Goal: Information Seeking & Learning: Find specific page/section

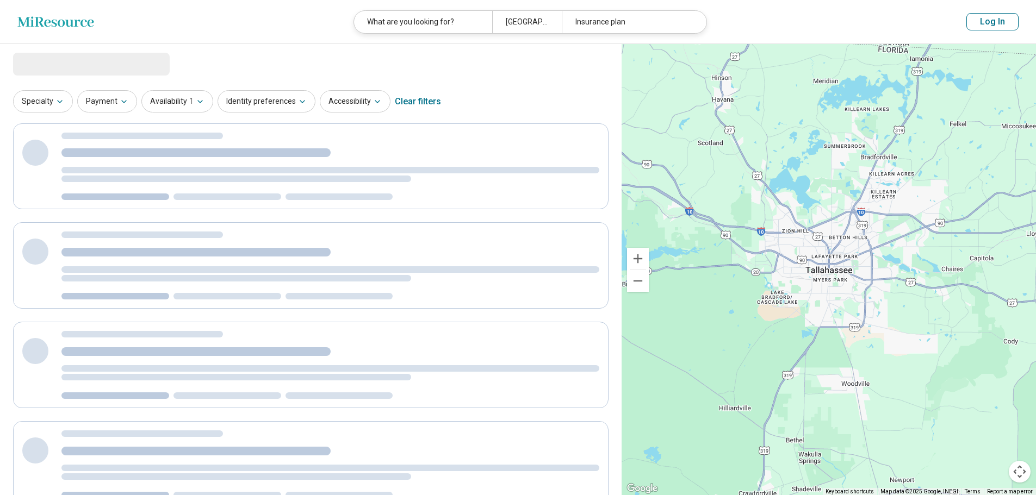
select select "********"
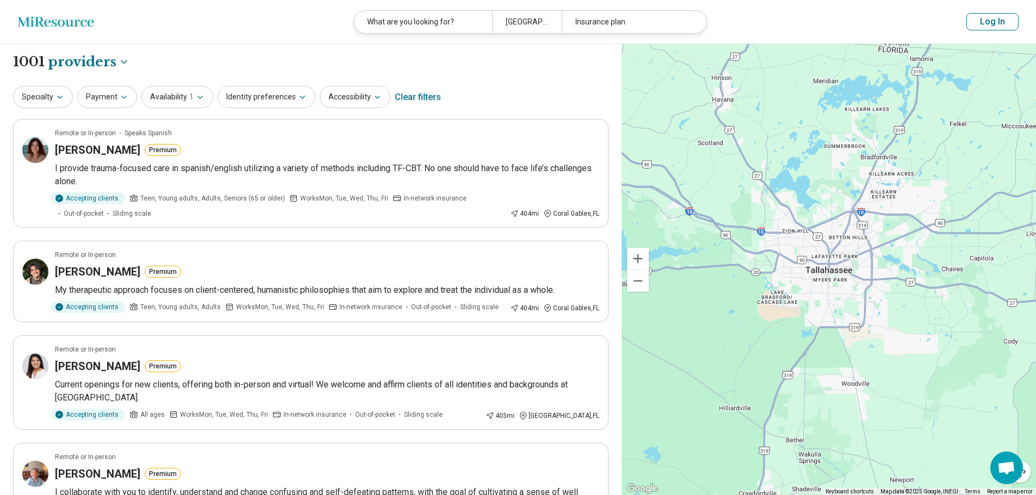
click at [994, 20] on button "Log In" at bounding box center [992, 21] width 52 height 17
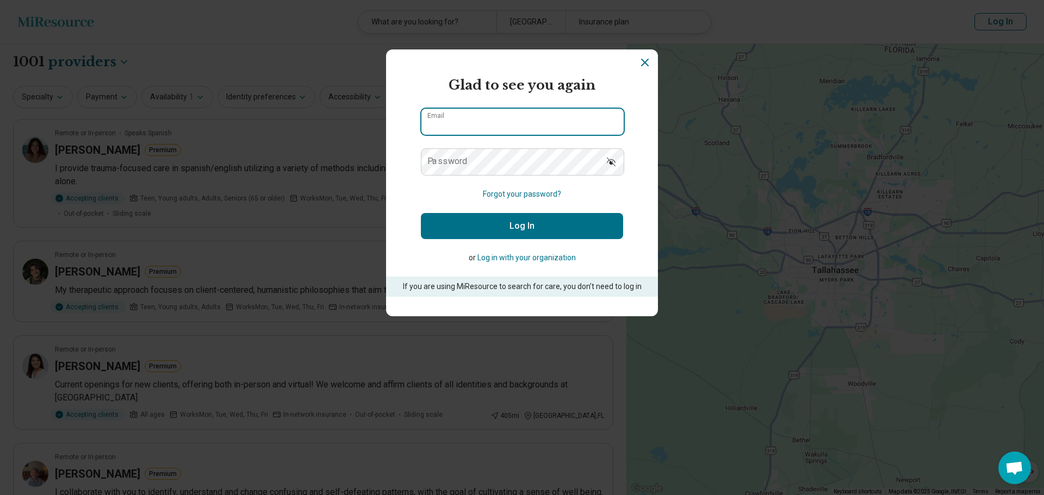
click at [460, 129] on input "Email" at bounding box center [522, 122] width 202 height 26
type input "**********"
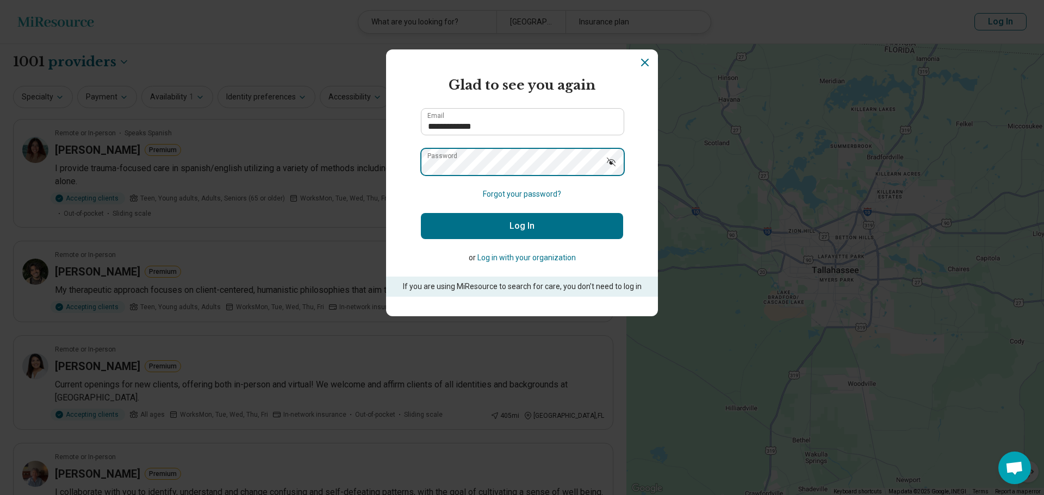
click at [421, 213] on button "Log In" at bounding box center [522, 226] width 202 height 26
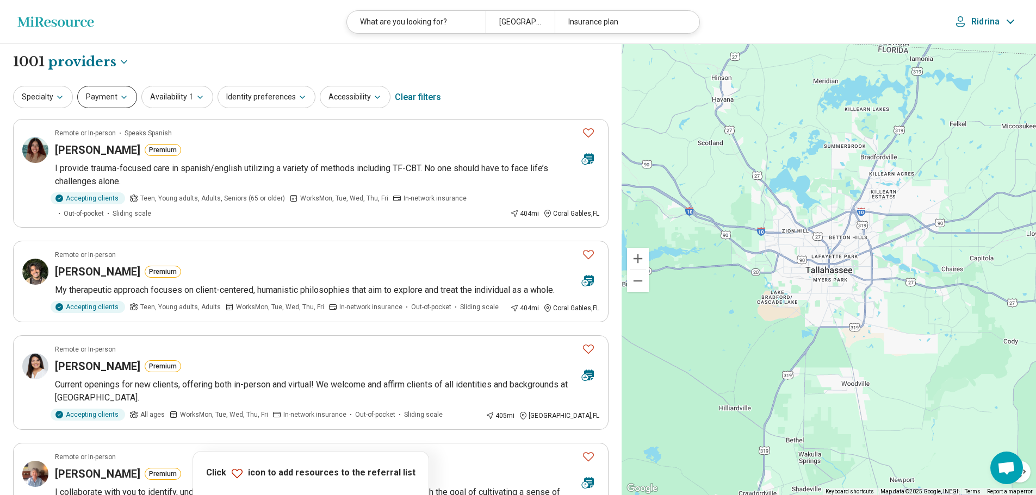
click at [106, 99] on button "Payment" at bounding box center [107, 97] width 60 height 22
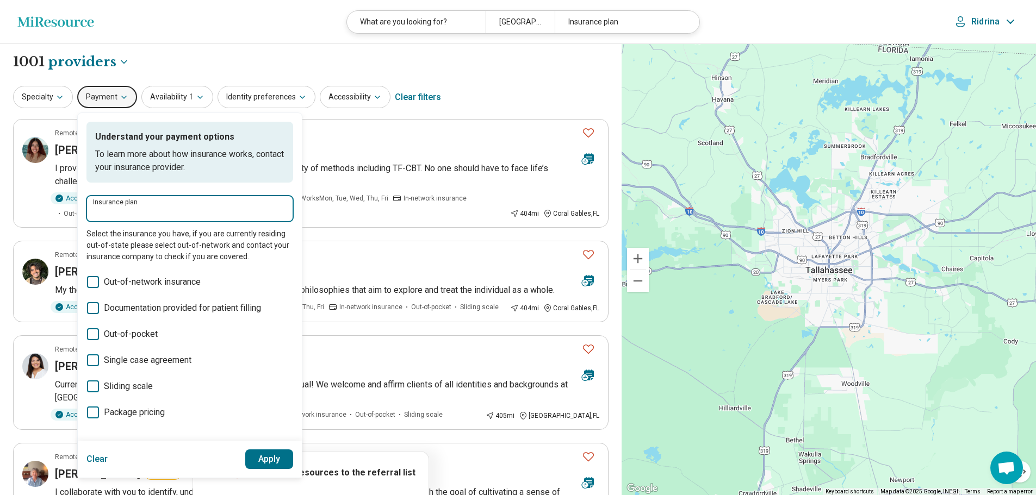
click at [127, 212] on input "Insurance plan" at bounding box center [190, 212] width 194 height 13
type input "*"
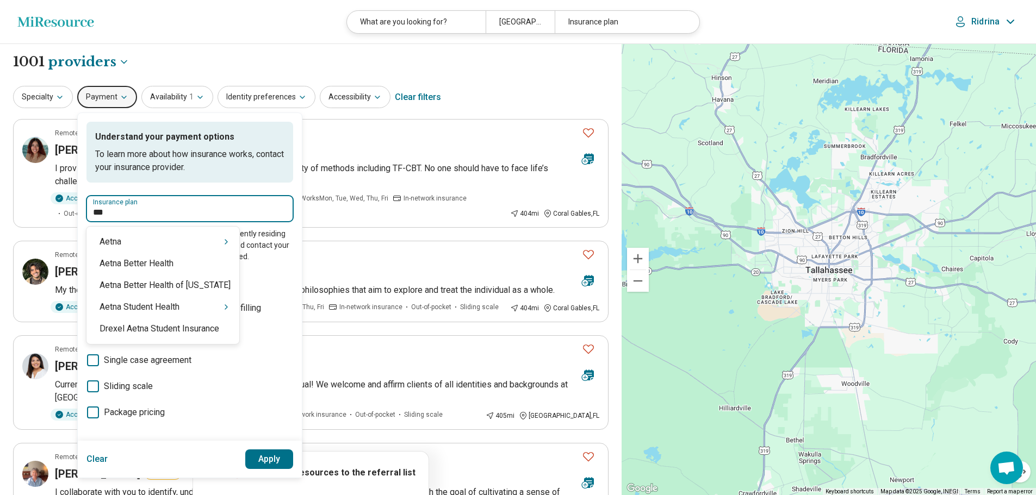
type input "****"
click at [211, 243] on div "Aetna" at bounding box center [162, 242] width 153 height 22
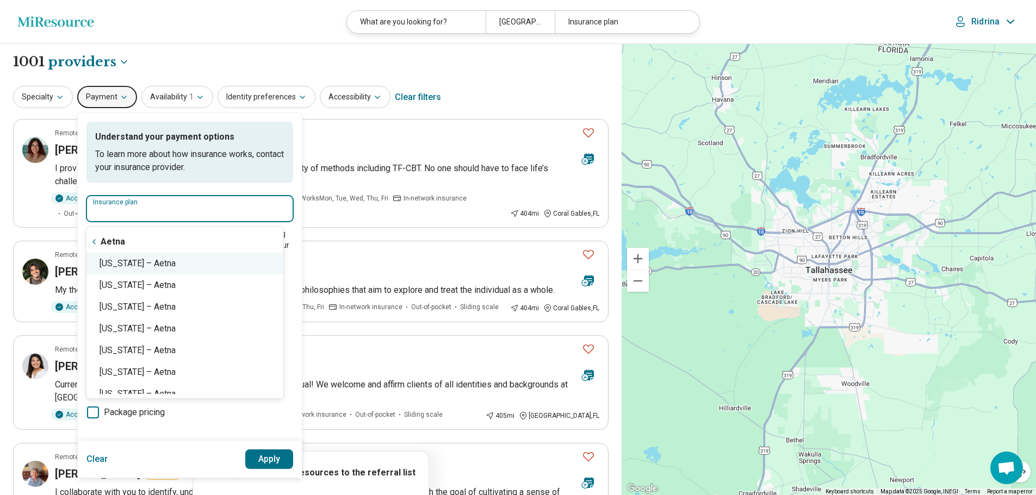
click at [189, 265] on div "[US_STATE] – Aetna" at bounding box center [184, 264] width 197 height 22
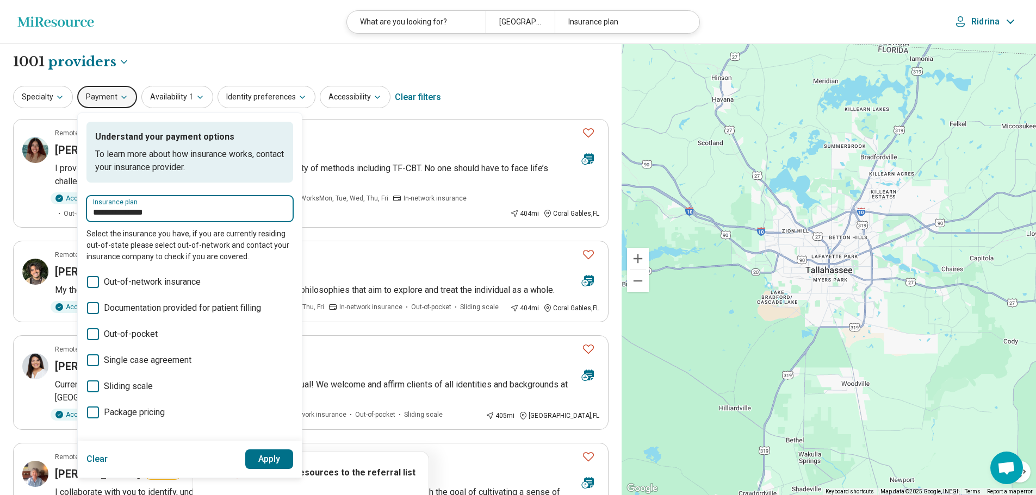
type input "**********"
click at [274, 456] on button "Apply" at bounding box center [269, 460] width 48 height 20
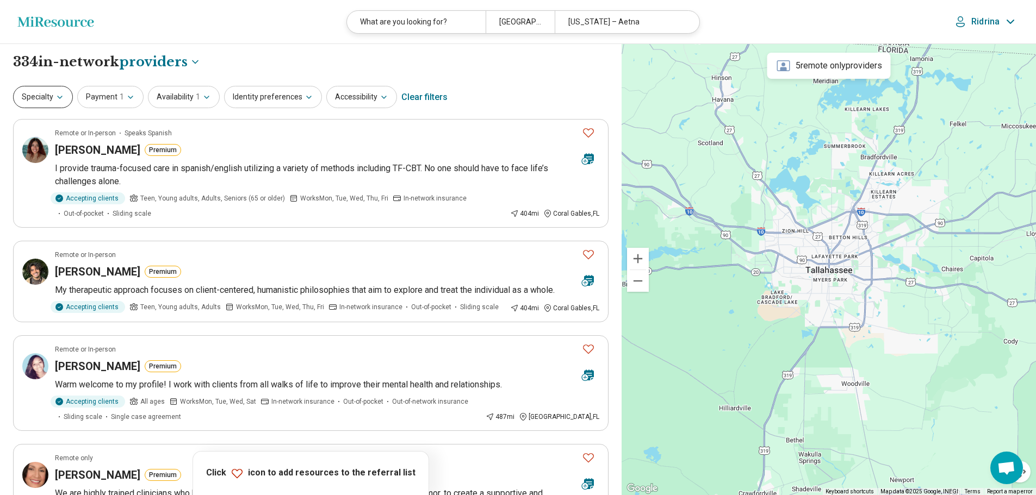
click at [52, 102] on button "Specialty" at bounding box center [43, 97] width 60 height 22
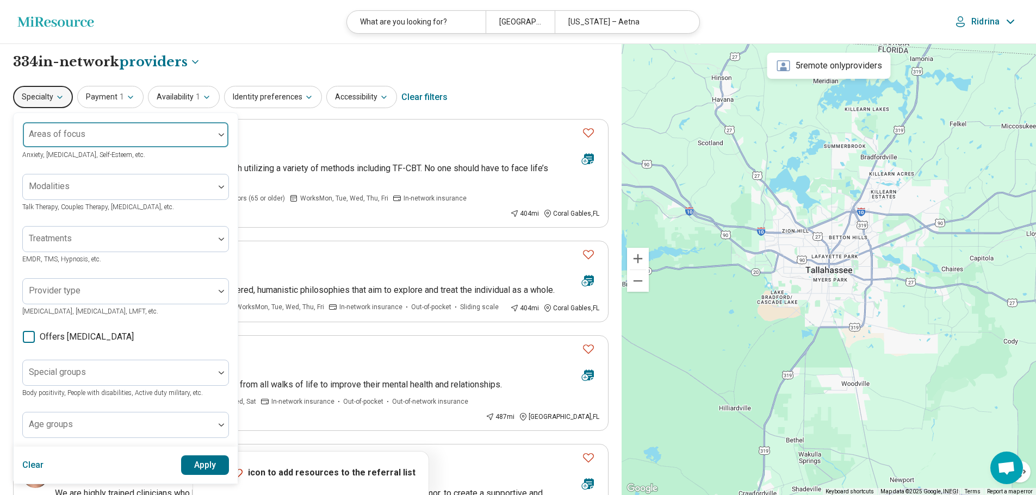
click at [47, 135] on div "Areas of focus" at bounding box center [125, 135] width 207 height 26
type input "**"
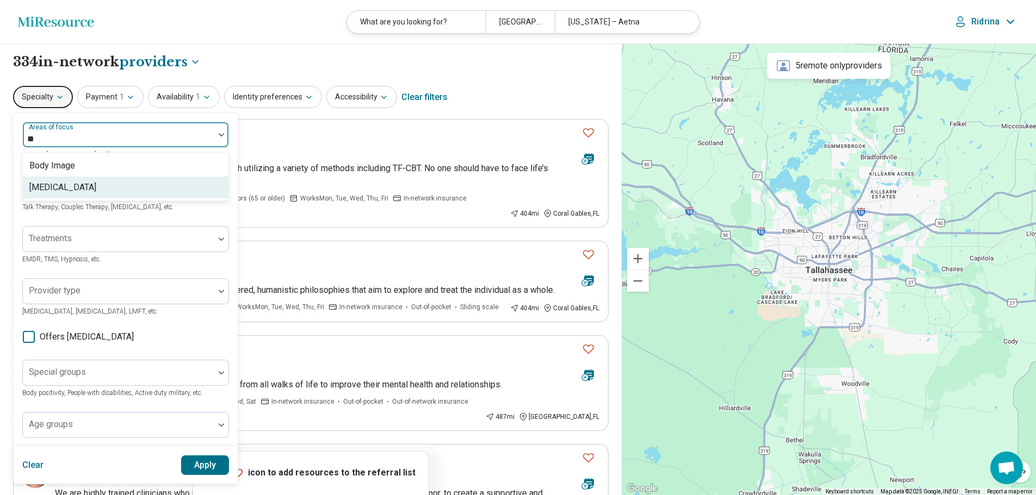
click at [85, 183] on div "[MEDICAL_DATA]" at bounding box center [62, 187] width 67 height 13
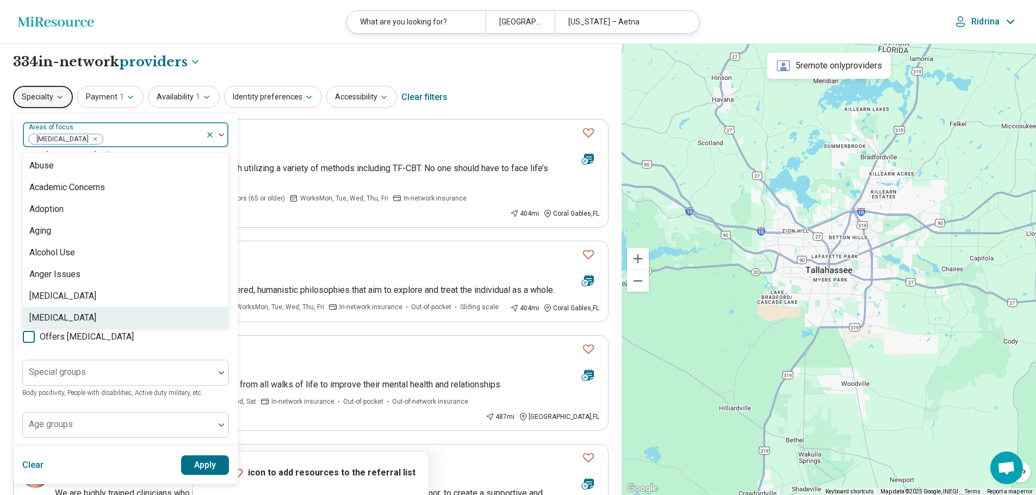
click at [200, 464] on button "Apply" at bounding box center [205, 466] width 48 height 20
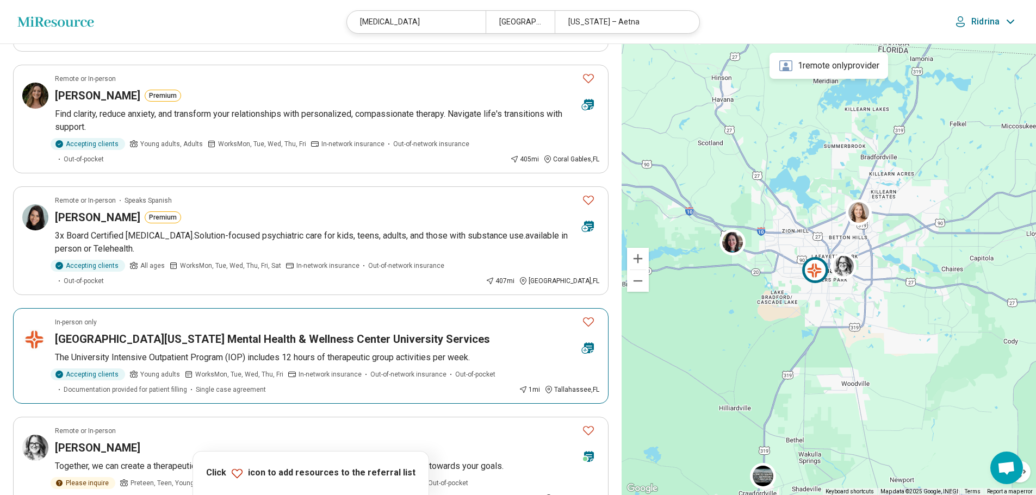
scroll to position [381, 0]
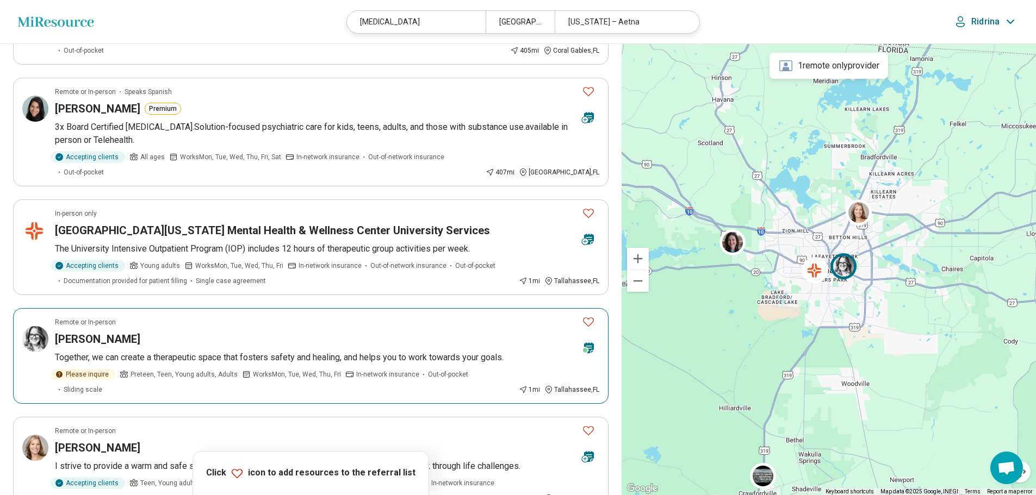
click at [589, 315] on icon "Favorite" at bounding box center [588, 321] width 13 height 13
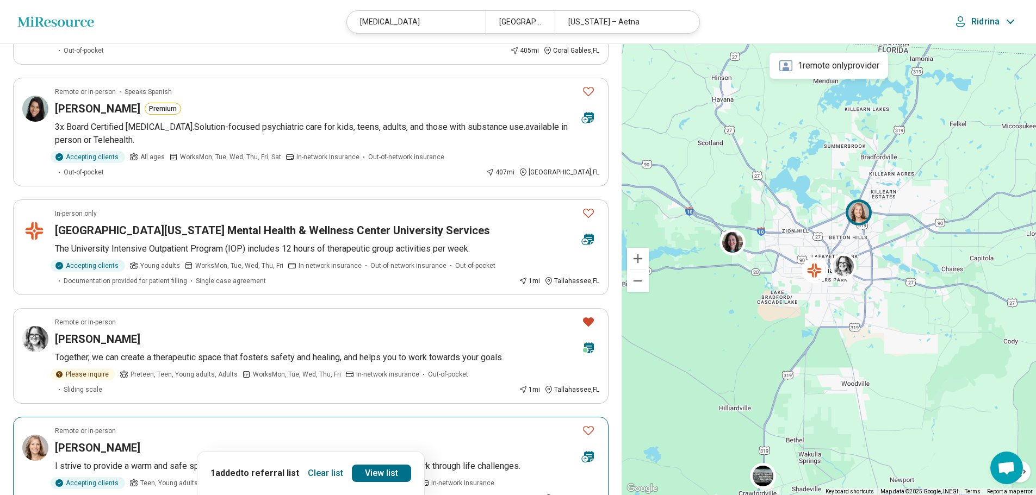
click at [589, 424] on icon "Favorite" at bounding box center [588, 430] width 13 height 13
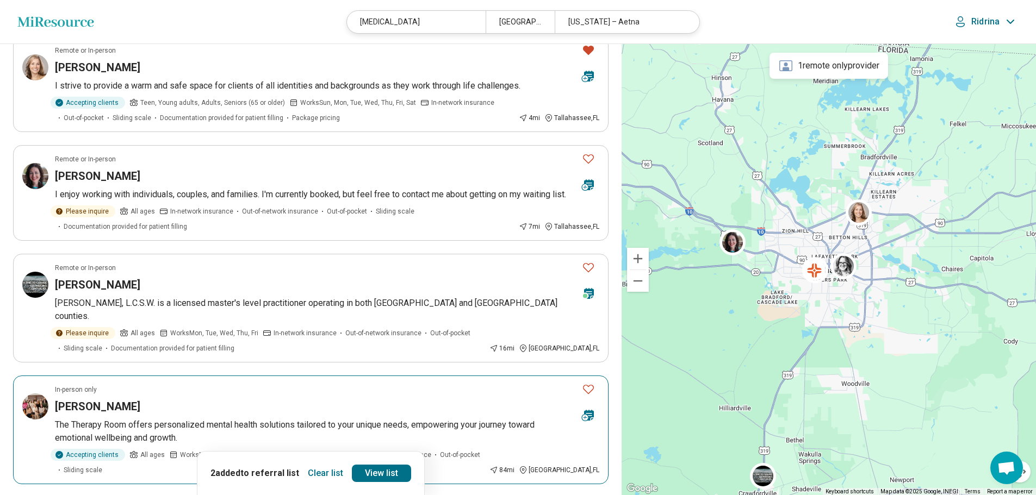
scroll to position [816, 0]
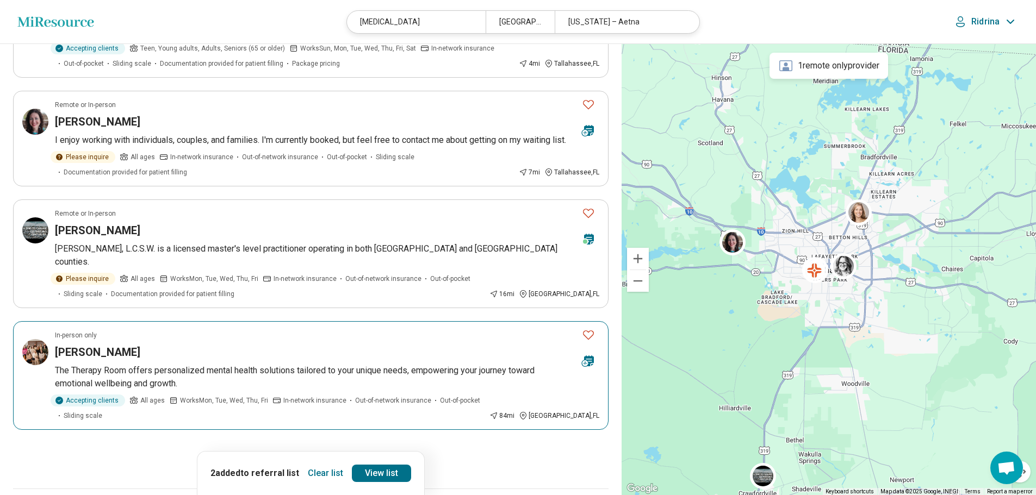
click at [591, 328] on icon "Favorite" at bounding box center [588, 334] width 13 height 13
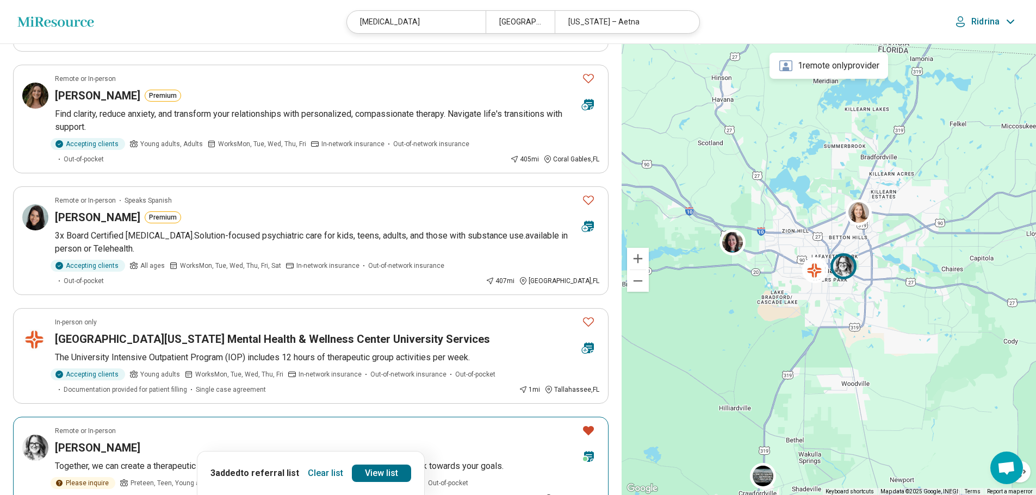
scroll to position [218, 0]
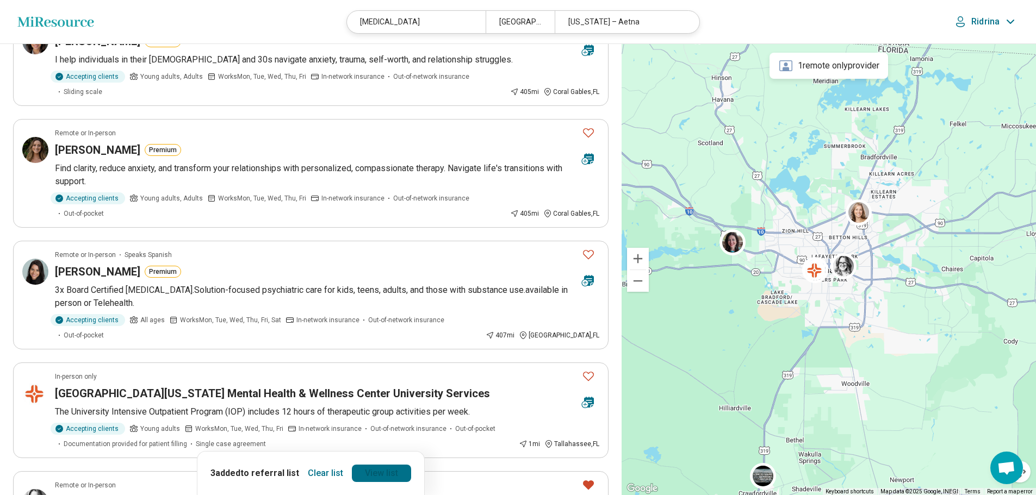
click at [384, 477] on link "View list" at bounding box center [381, 473] width 59 height 17
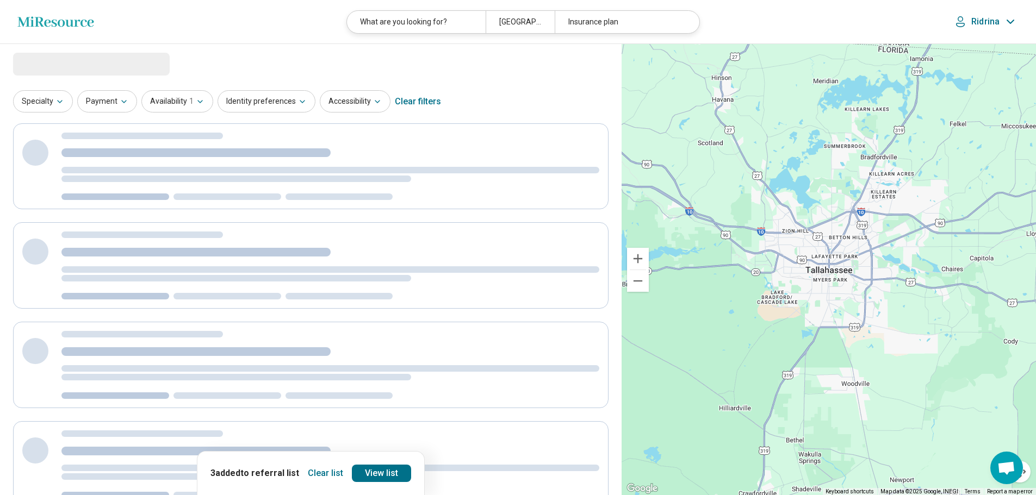
select select "********"
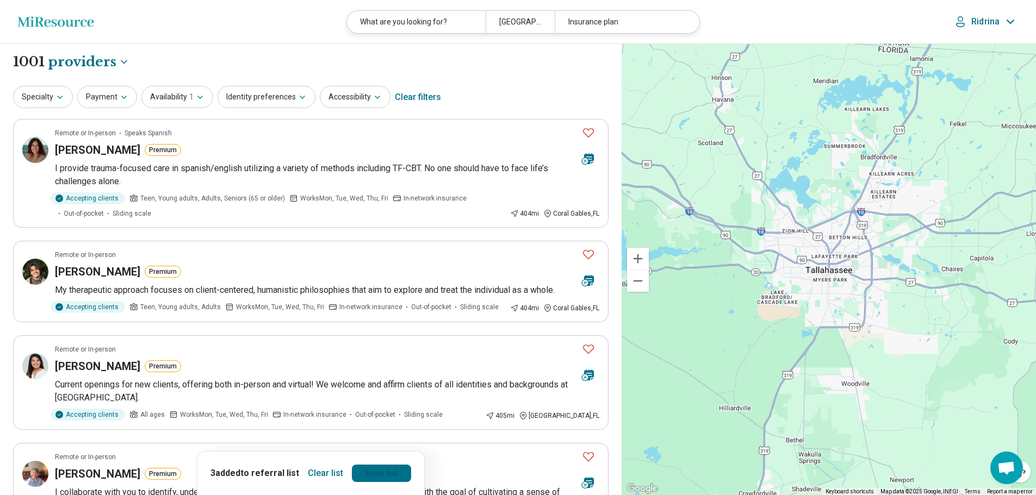
click at [374, 471] on link "View list" at bounding box center [381, 473] width 59 height 17
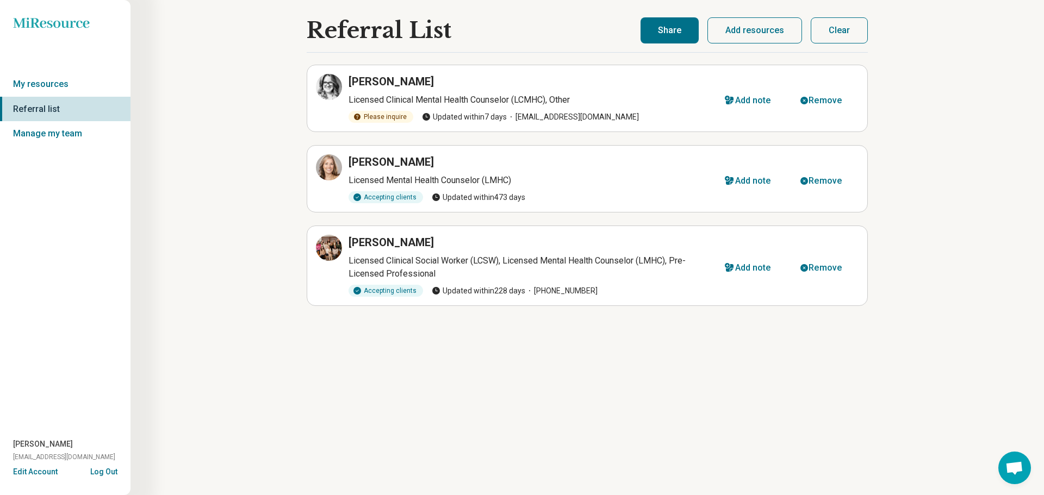
click at [365, 78] on h3 "[PERSON_NAME]" at bounding box center [391, 81] width 85 height 15
click at [401, 79] on h3 "[PERSON_NAME]" at bounding box center [391, 81] width 85 height 15
click at [387, 80] on h3 "[PERSON_NAME]" at bounding box center [391, 81] width 85 height 15
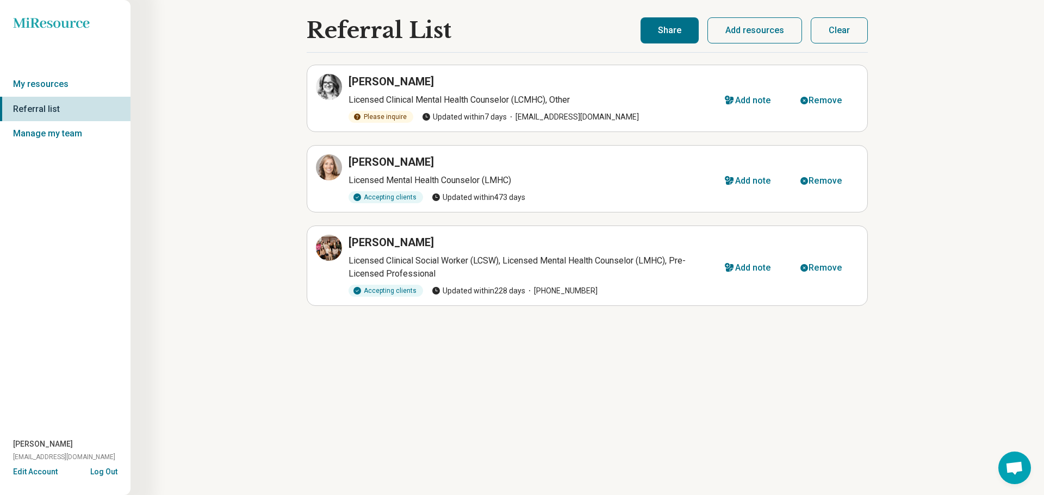
drag, startPoint x: 428, startPoint y: 81, endPoint x: 416, endPoint y: 81, distance: 12.0
click at [416, 81] on div "[PERSON_NAME]" at bounding box center [530, 81] width 363 height 15
click at [425, 88] on h3 "[PERSON_NAME]" at bounding box center [391, 81] width 85 height 15
drag, startPoint x: 427, startPoint y: 83, endPoint x: 347, endPoint y: 79, distance: 80.1
click at [347, 79] on div "Chelsea Plotner Licensed Clinical Mental Health Counselor (LCMHC), Other Please…" at bounding box center [514, 98] width 396 height 49
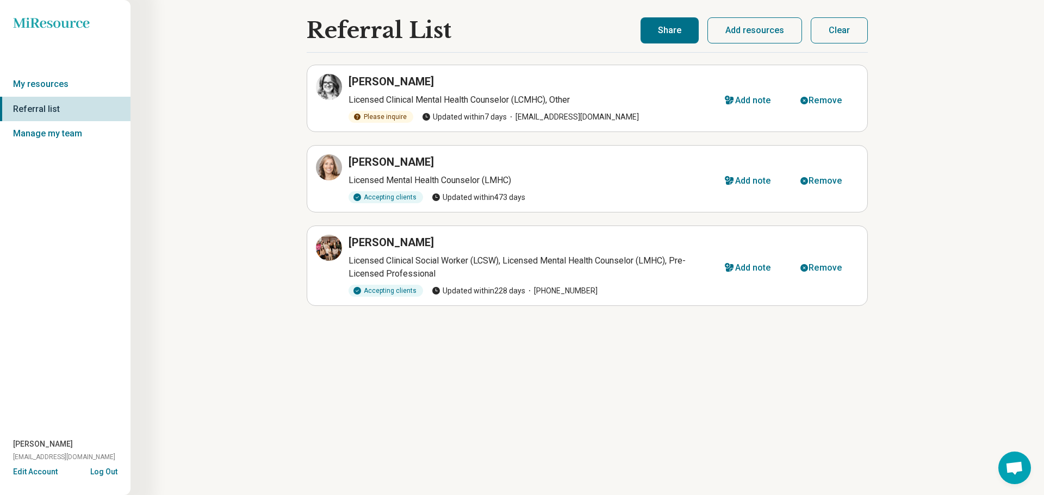
copy h3 "[PERSON_NAME]"
drag, startPoint x: 376, startPoint y: 240, endPoint x: 359, endPoint y: 239, distance: 16.9
click at [359, 239] on h3 "[PERSON_NAME]" at bounding box center [391, 242] width 85 height 15
drag, startPoint x: 428, startPoint y: 247, endPoint x: 349, endPoint y: 244, distance: 78.9
click at [349, 244] on div "[PERSON_NAME]" at bounding box center [530, 242] width 363 height 15
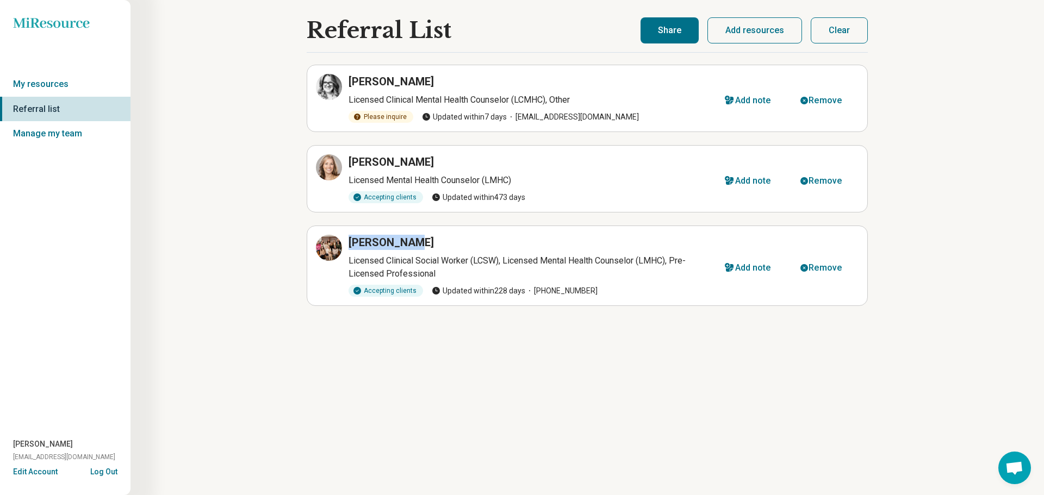
copy h3 "[PERSON_NAME]"
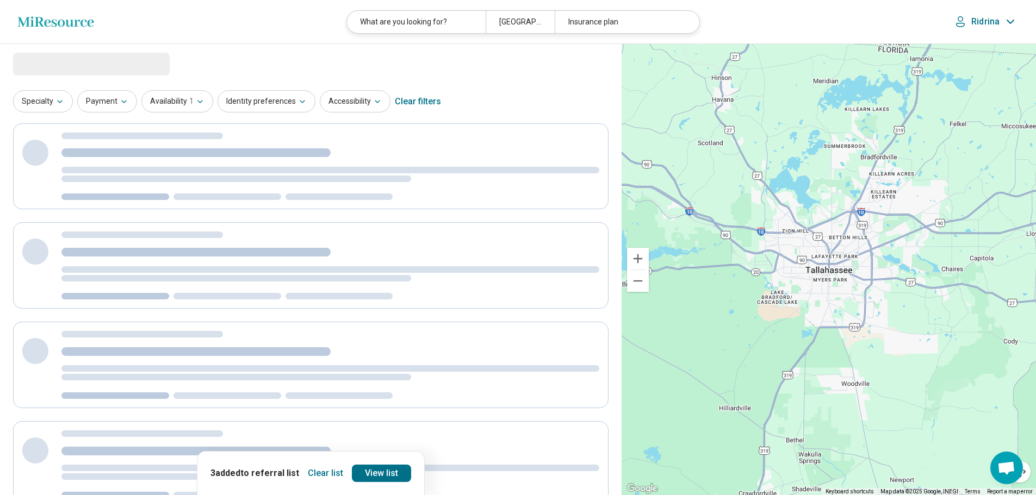
select select "********"
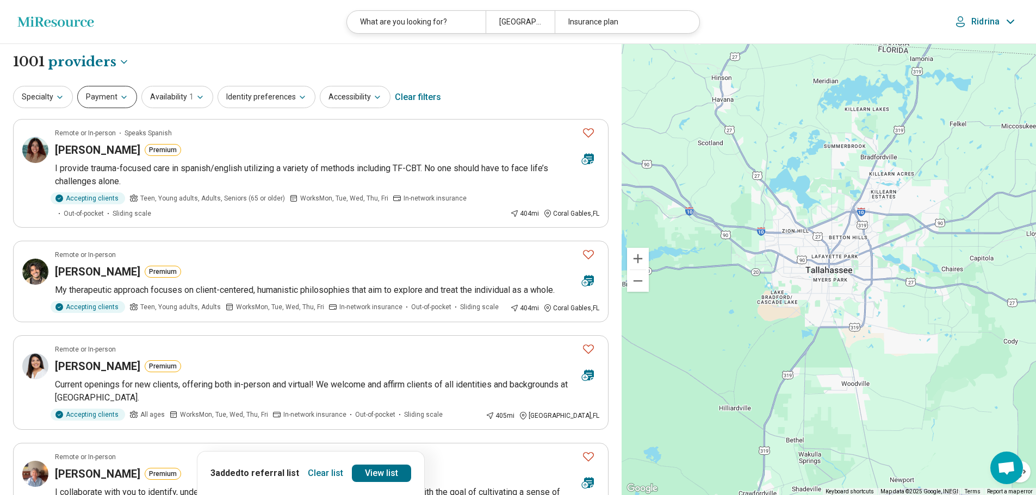
click at [91, 96] on button "Payment" at bounding box center [107, 97] width 60 height 22
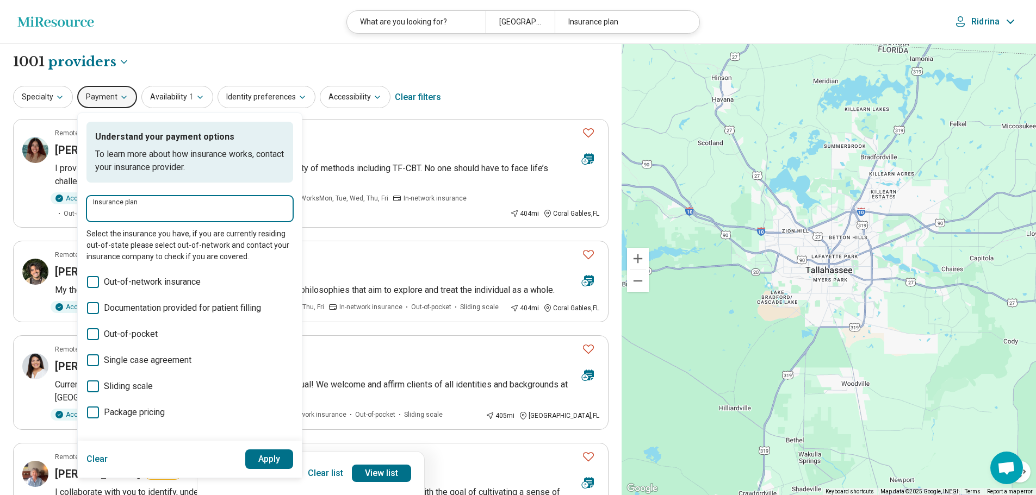
click at [140, 219] on input "Insurance plan" at bounding box center [190, 212] width 194 height 13
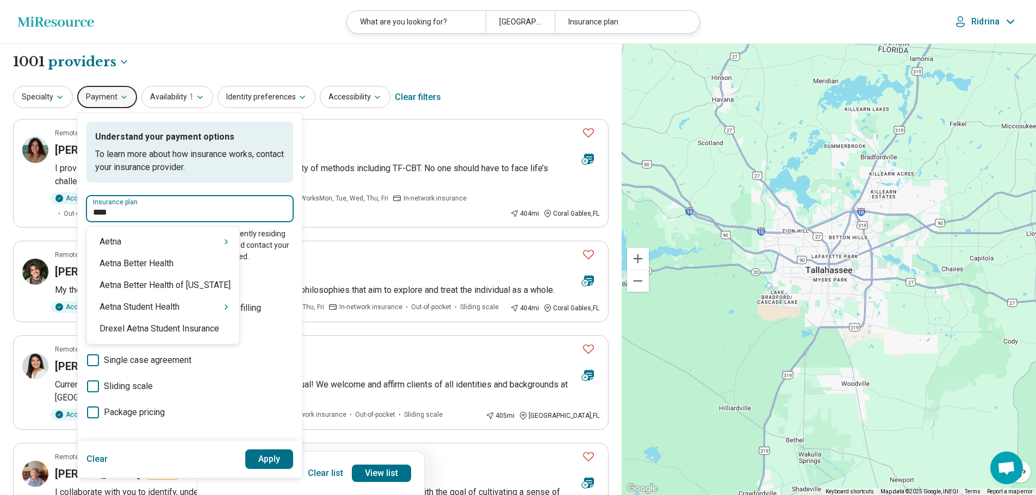
type input "*****"
click at [134, 235] on div "Aetna" at bounding box center [162, 242] width 153 height 22
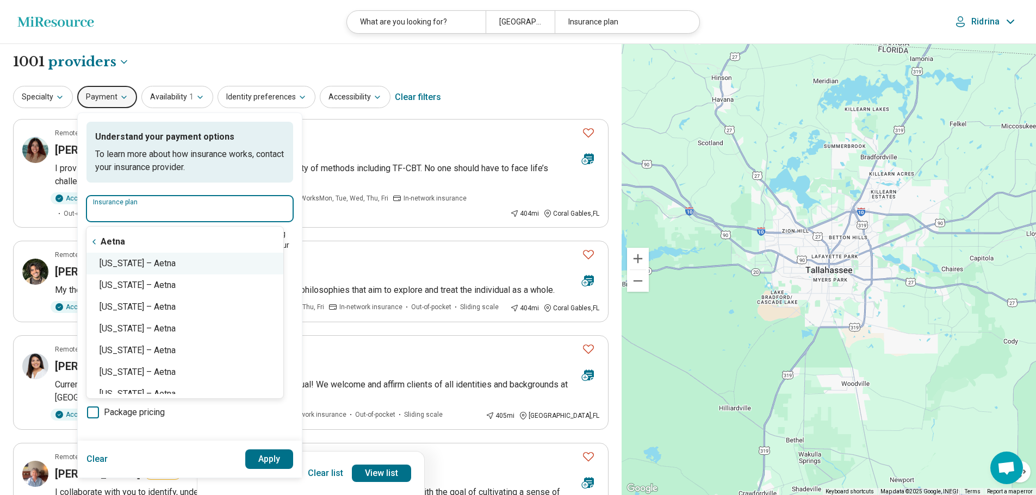
click at [151, 262] on div "[US_STATE] – Aetna" at bounding box center [184, 264] width 197 height 22
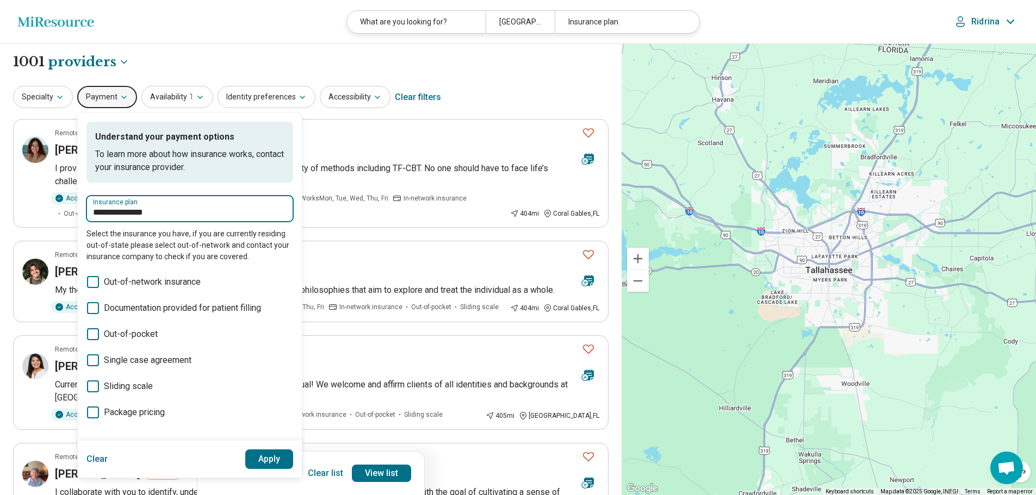
type input "**********"
click at [284, 465] on button "Apply" at bounding box center [269, 460] width 48 height 20
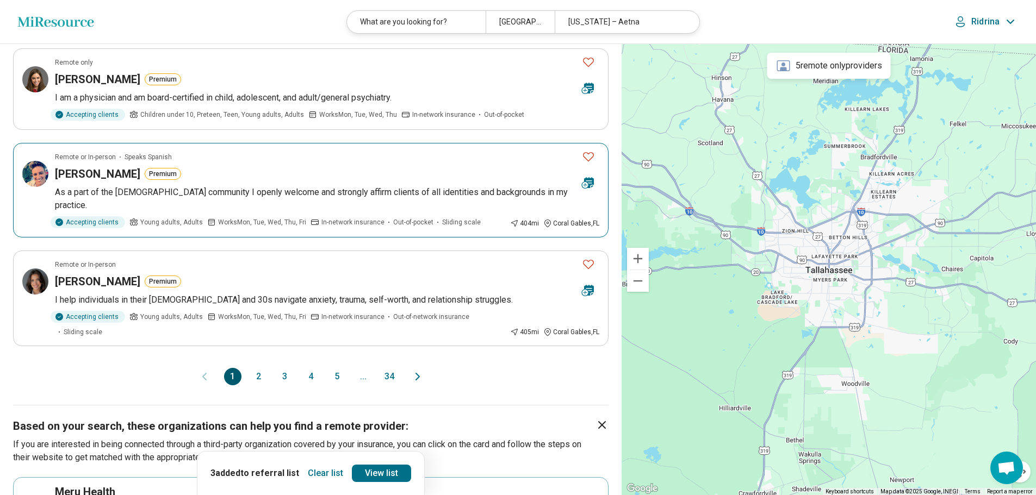
scroll to position [870, 0]
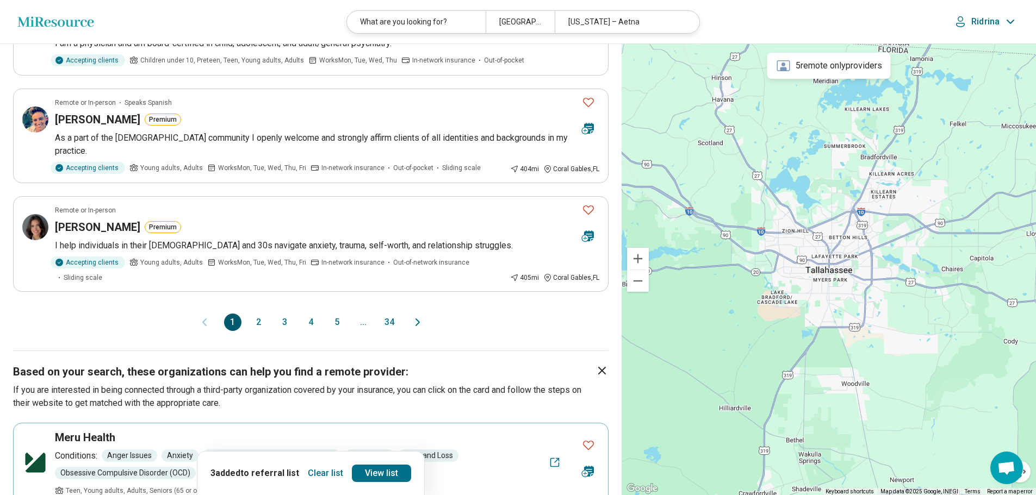
click at [259, 314] on button "2" at bounding box center [258, 322] width 17 height 17
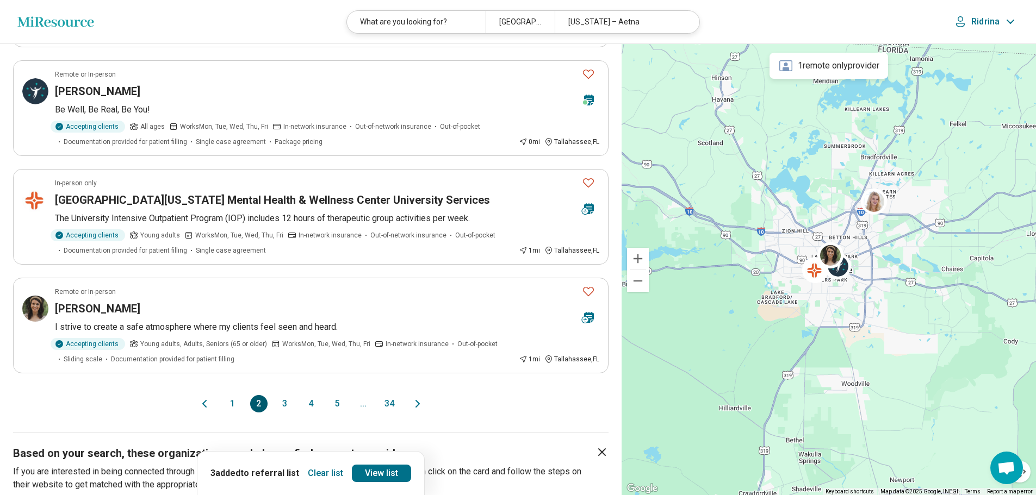
click at [285, 395] on button "3" at bounding box center [284, 403] width 17 height 17
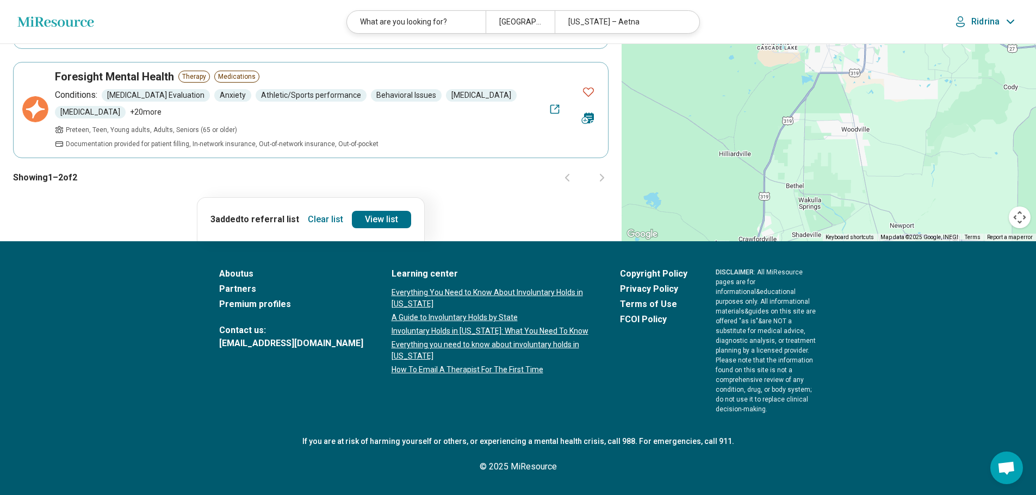
scroll to position [0, 0]
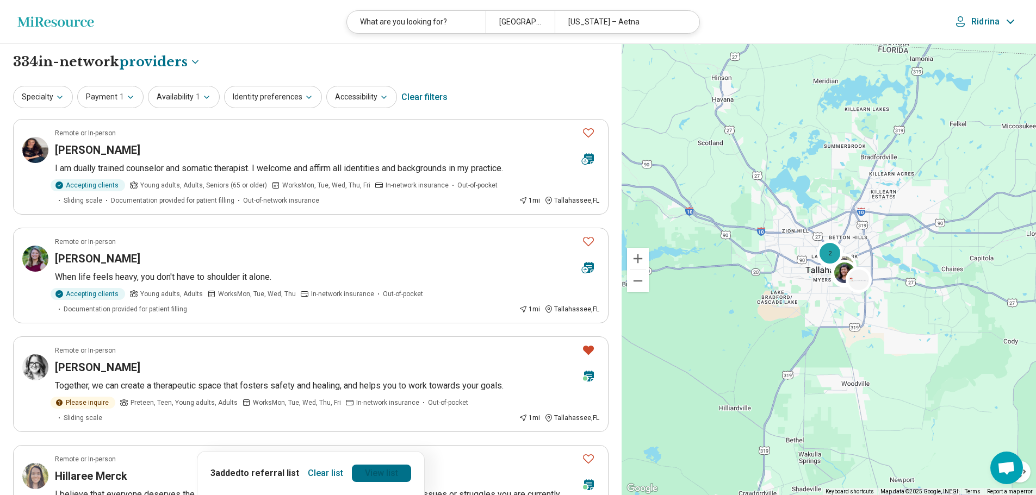
click at [372, 475] on link "View list" at bounding box center [381, 473] width 59 height 17
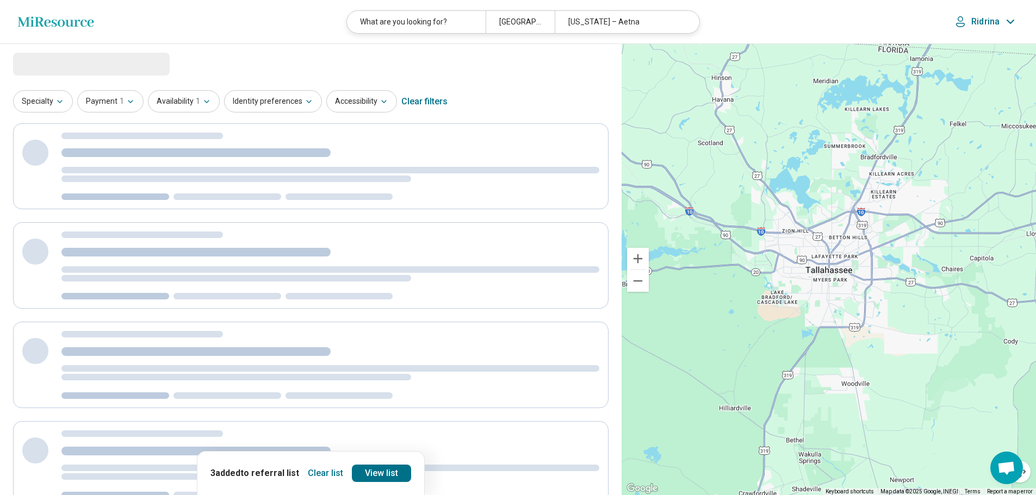
select select "********"
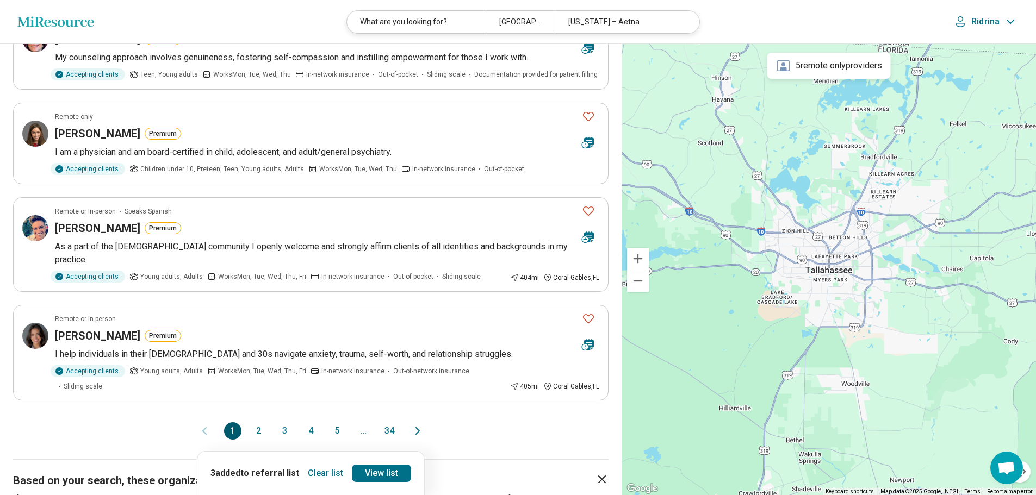
scroll to position [816, 0]
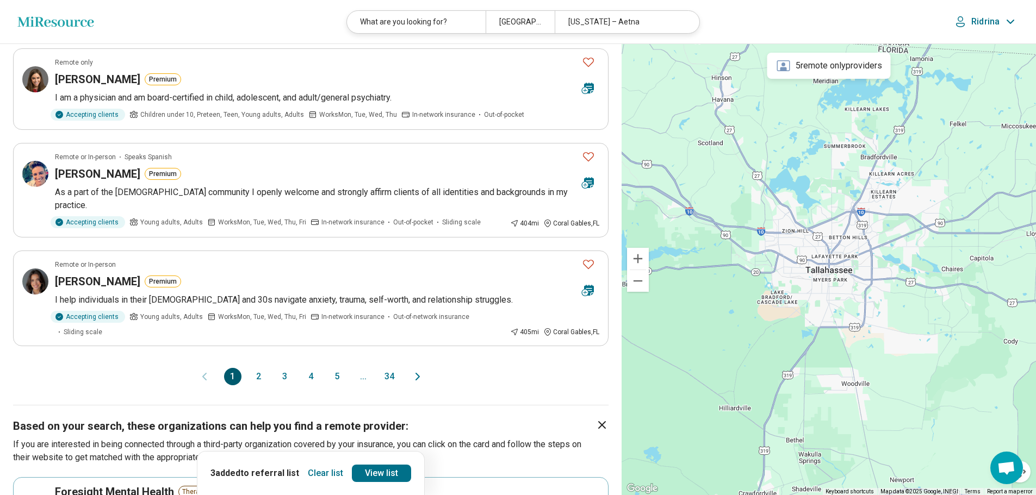
click at [262, 368] on button "2" at bounding box center [258, 376] width 17 height 17
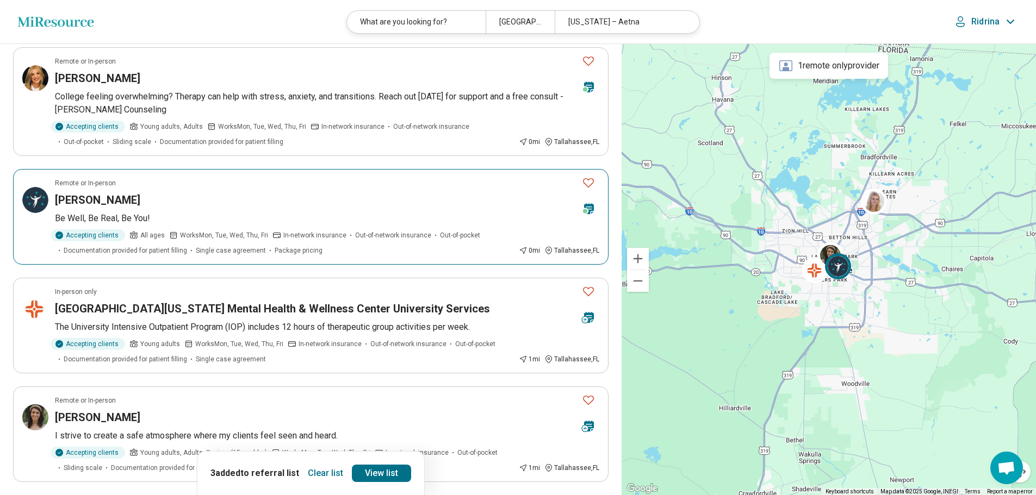
scroll to position [870, 0]
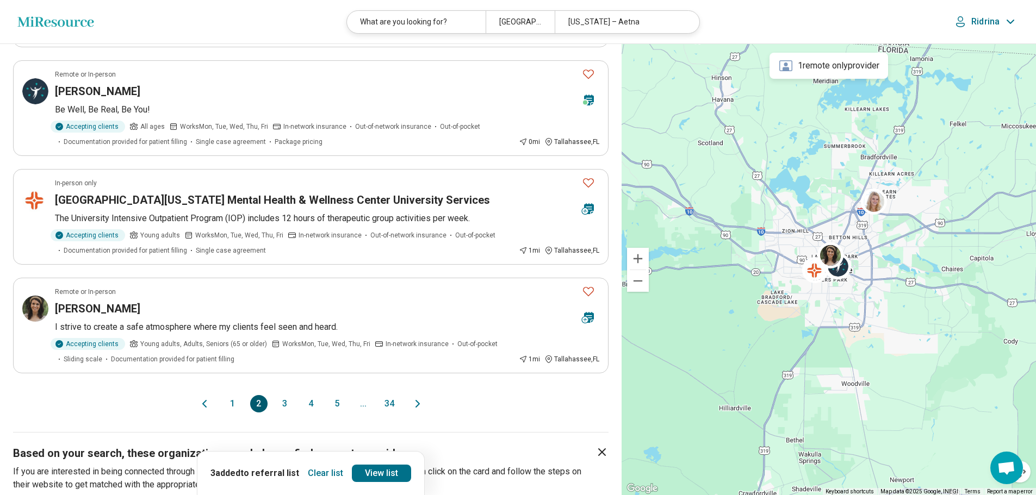
click at [287, 395] on button "3" at bounding box center [284, 403] width 17 height 17
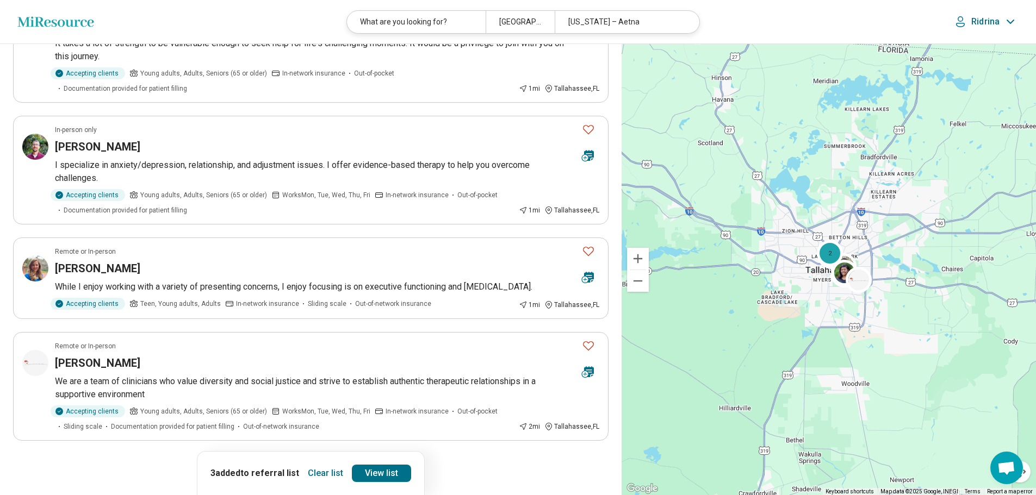
scroll to position [816, 0]
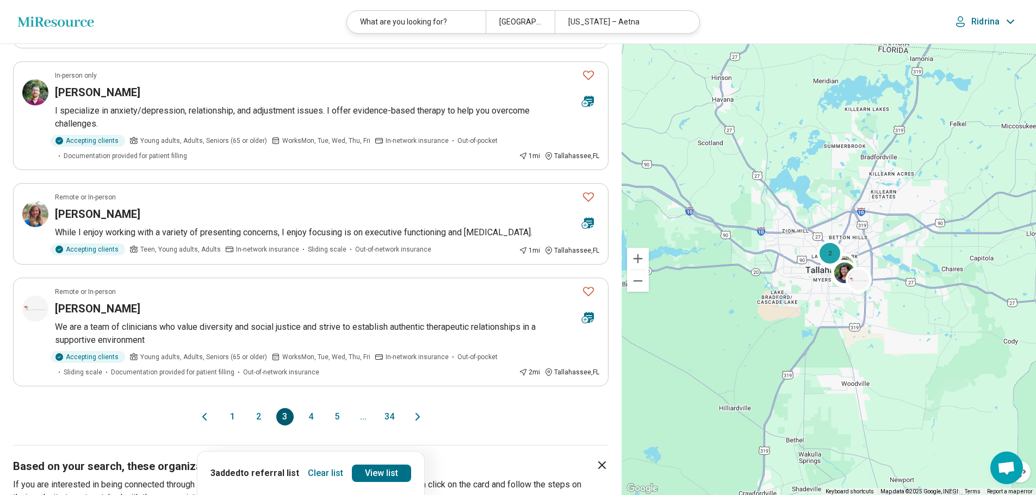
click at [310, 408] on button "4" at bounding box center [310, 416] width 17 height 17
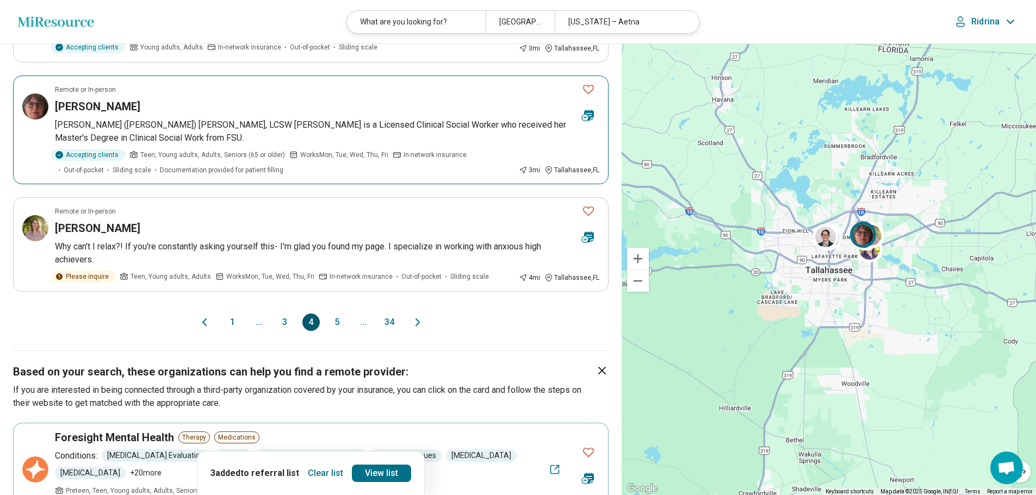
scroll to position [979, 0]
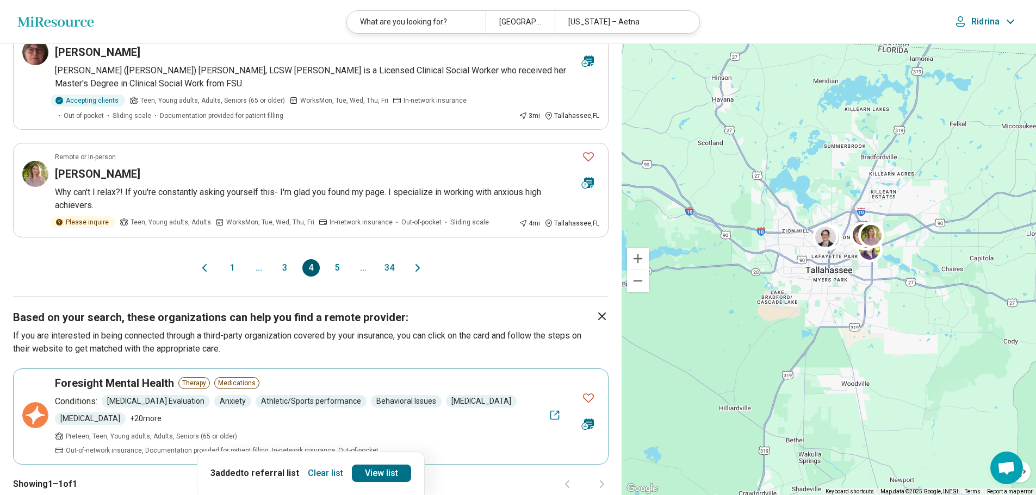
click at [333, 277] on button "5" at bounding box center [336, 267] width 17 height 17
